Goal: Communication & Community: Answer question/provide support

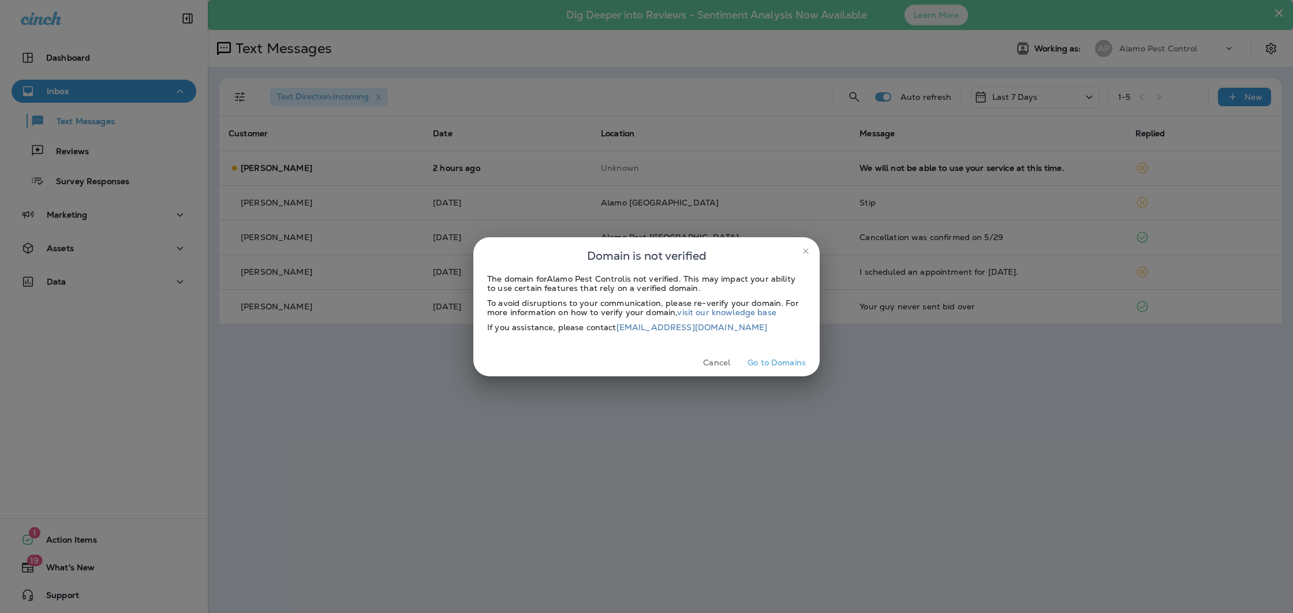
click at [720, 363] on button "Cancel" at bounding box center [716, 363] width 43 height 18
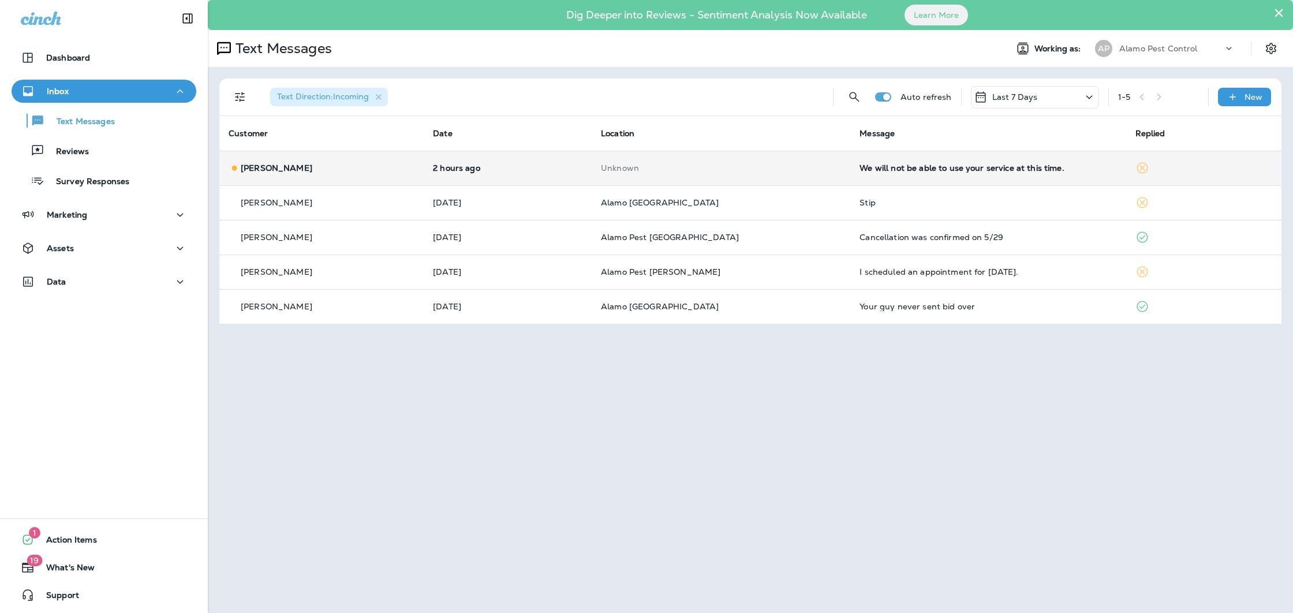
click at [889, 170] on div "We will not be able to use your service at this time." at bounding box center [987, 167] width 257 height 9
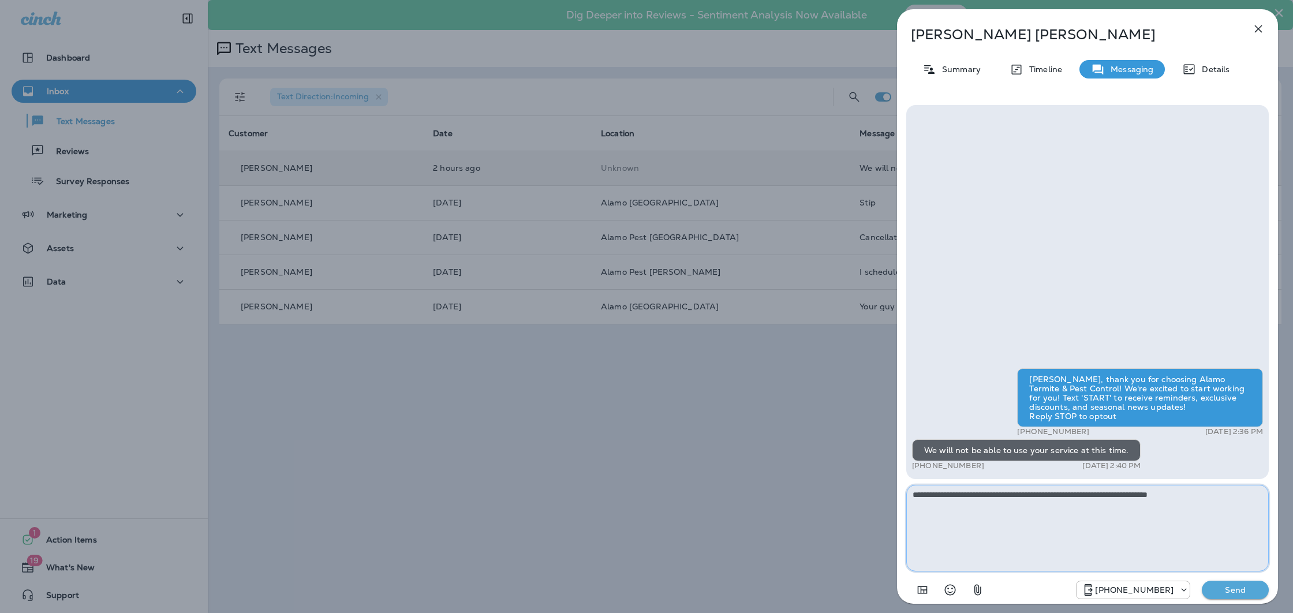
type textarea "**********"
drag, startPoint x: 1232, startPoint y: 581, endPoint x: 1223, endPoint y: 579, distance: 9.5
click at [1232, 581] on button "Send" at bounding box center [1235, 590] width 67 height 18
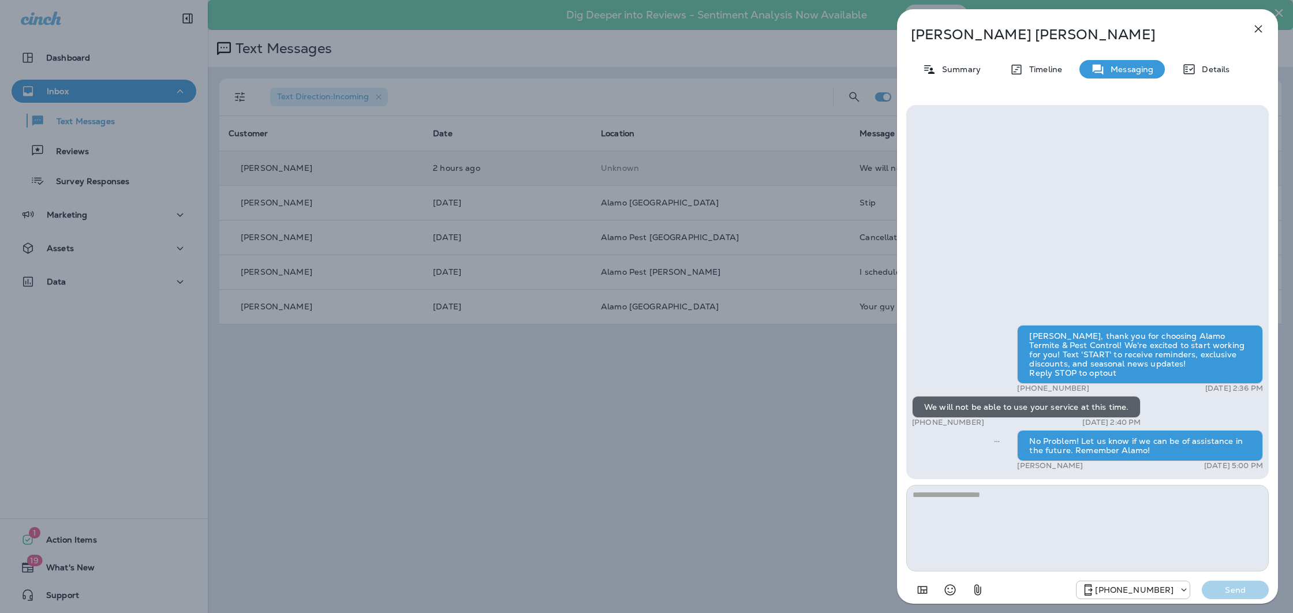
click at [1257, 29] on icon "button" at bounding box center [1259, 29] width 8 height 8
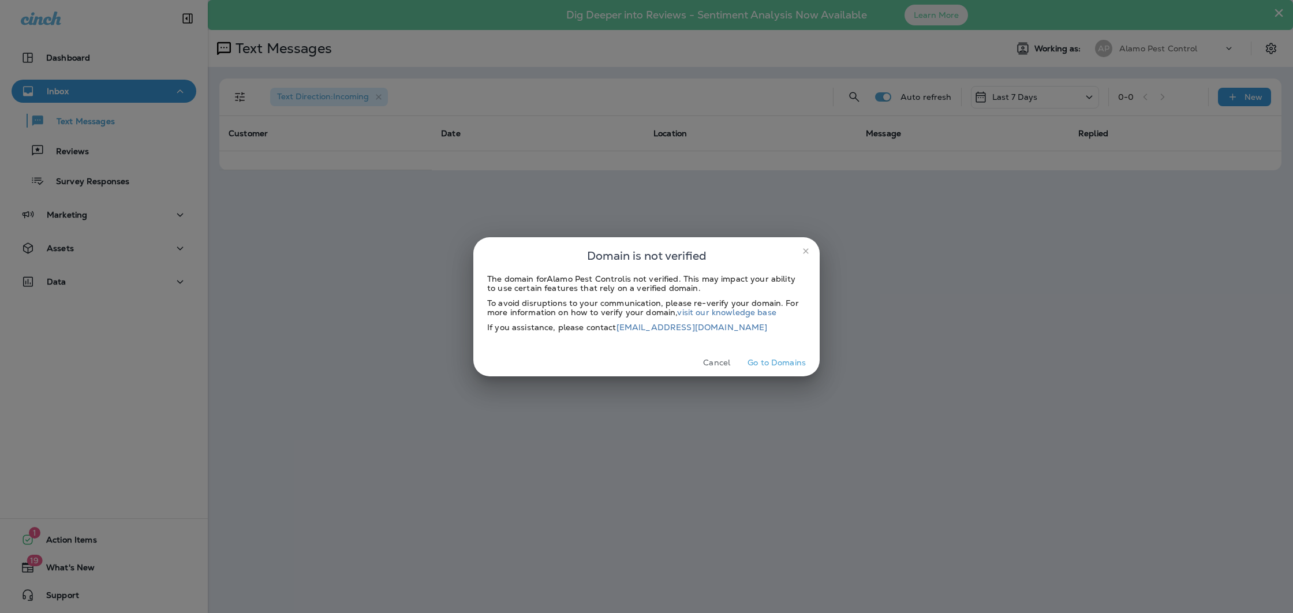
click at [709, 367] on button "Cancel" at bounding box center [716, 363] width 43 height 18
